Goal: Navigation & Orientation: Find specific page/section

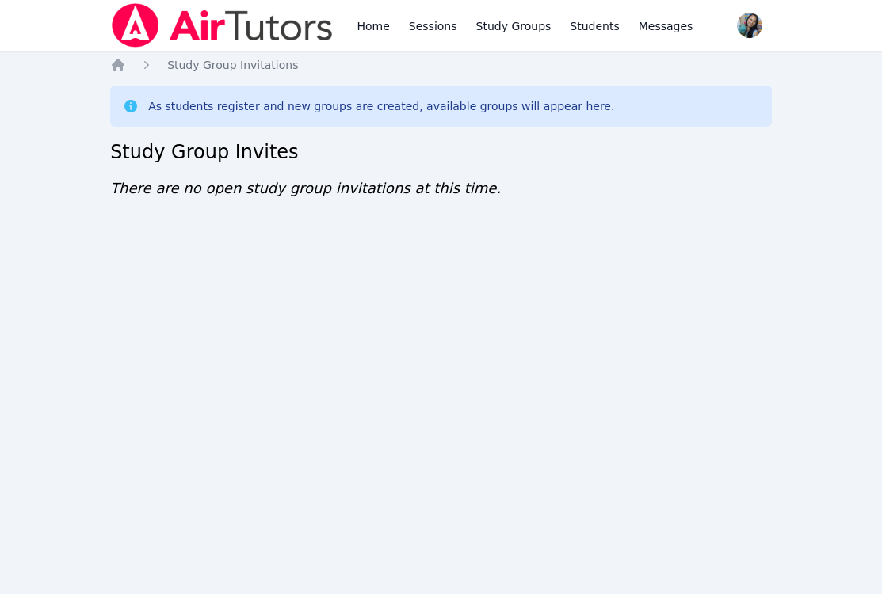
click at [614, 502] on div "Home Sessions Study Groups Students Messages Open user menu Sokha Lee Open main…" at bounding box center [441, 297] width 882 height 594
